Goal: Navigation & Orientation: Find specific page/section

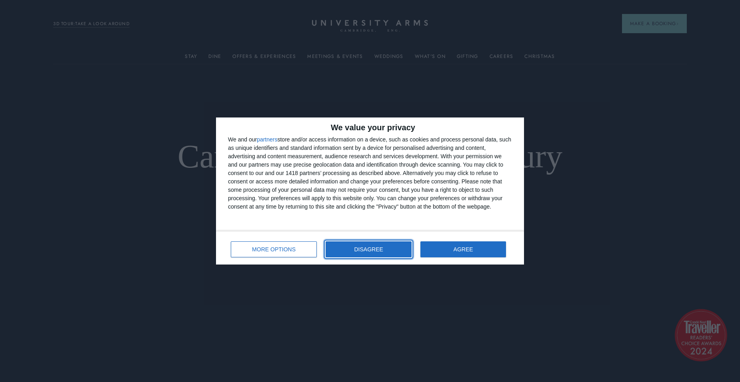
click at [375, 242] on button "DISAGREE" at bounding box center [369, 250] width 86 height 16
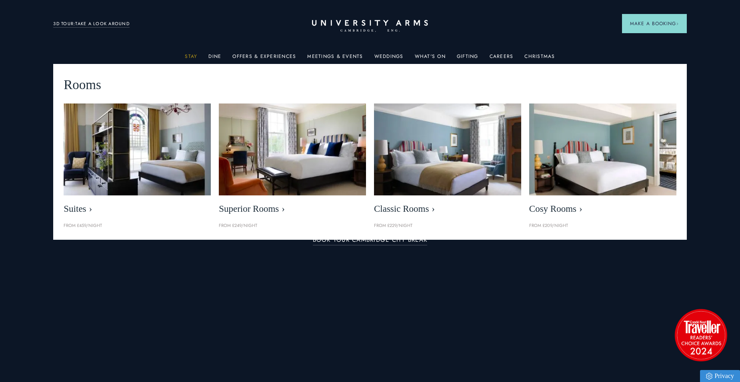
click at [196, 56] on link "Stay" at bounding box center [191, 59] width 12 height 10
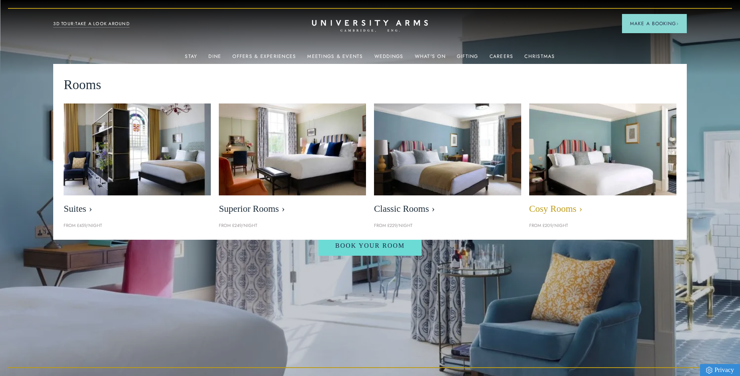
click at [554, 210] on span "Cosy Rooms" at bounding box center [602, 209] width 147 height 11
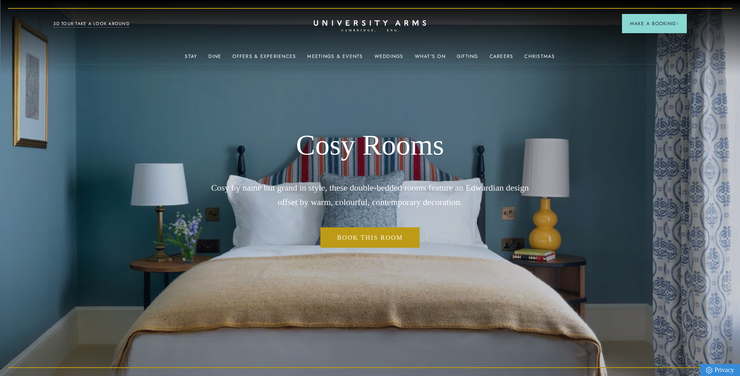
click at [344, 27] on icon "CAMBRIDGE’S LEADING LUXURY HOTEL SINCE [DATE]" at bounding box center [370, 26] width 112 height 12
